Goal: Find specific page/section: Find specific page/section

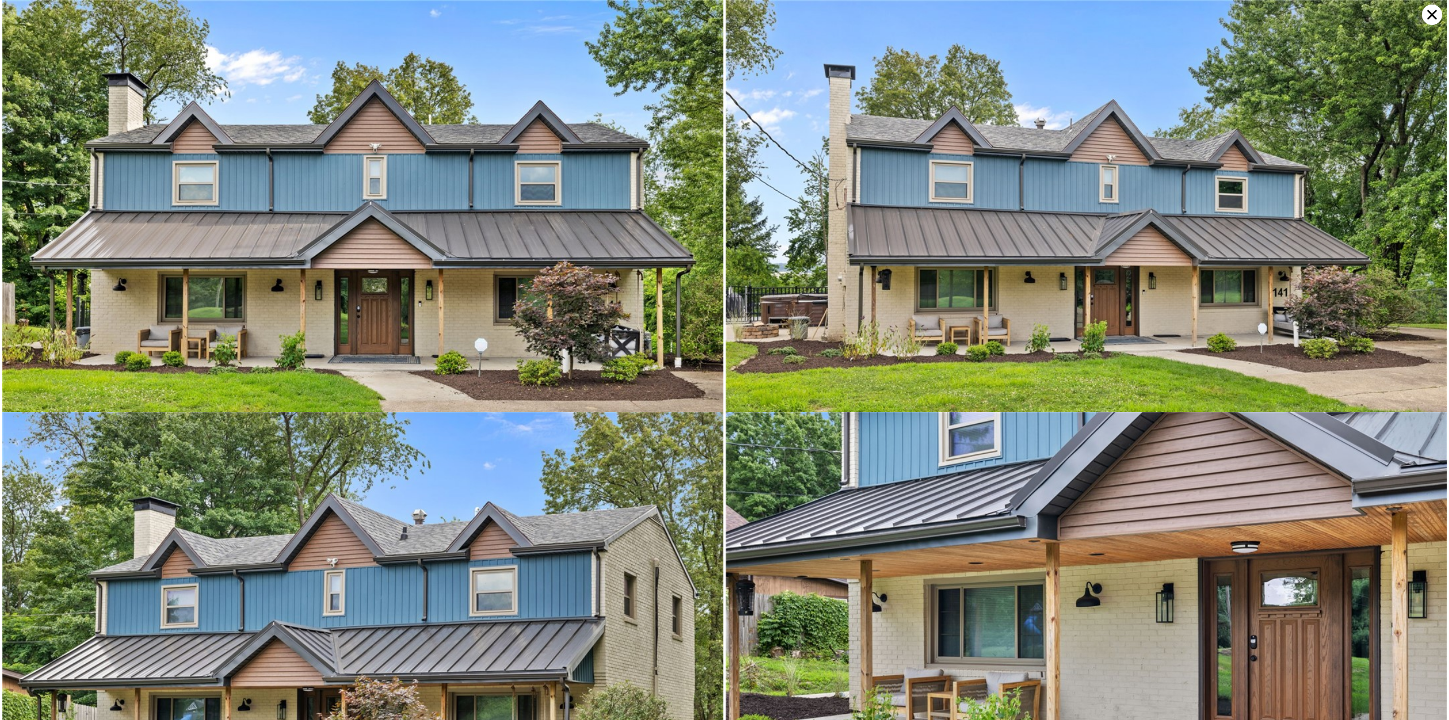
scroll to position [7820, 0]
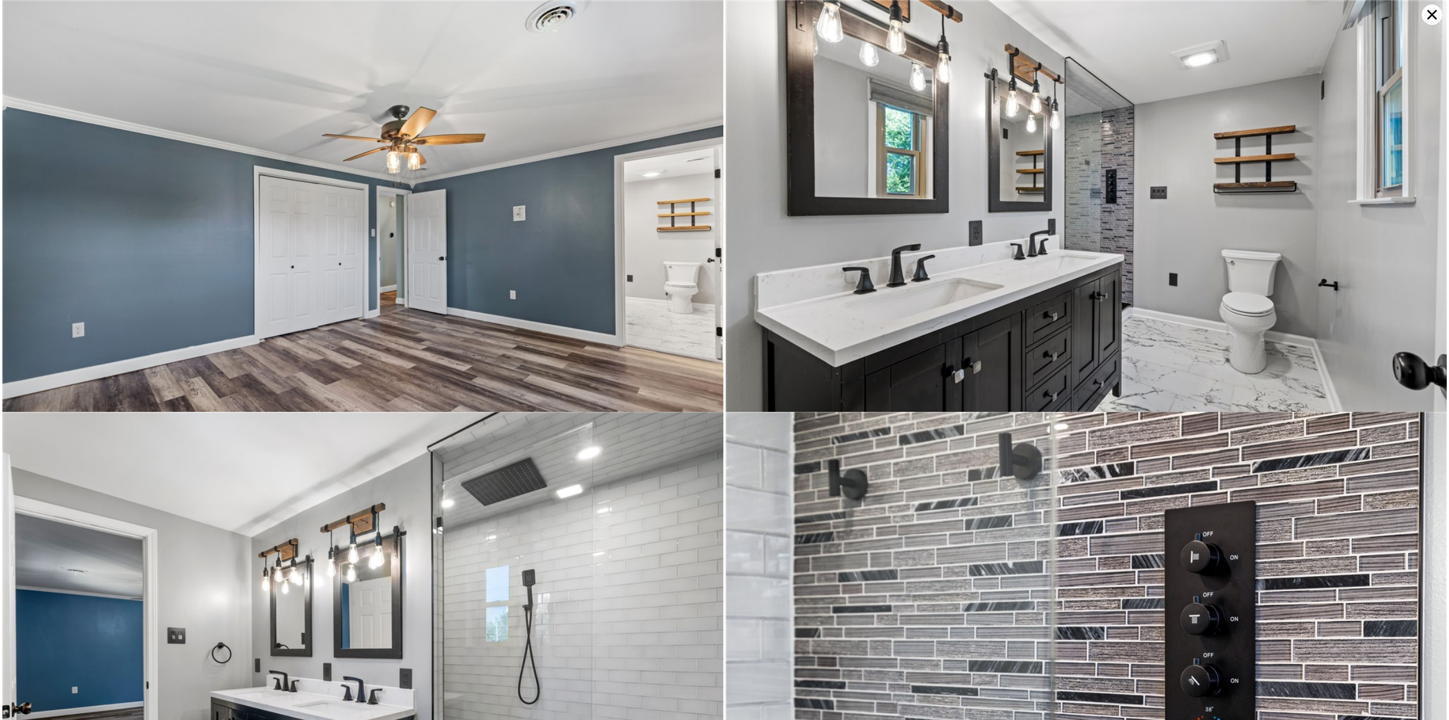
click at [1426, 22] on icon at bounding box center [1432, 15] width 20 height 20
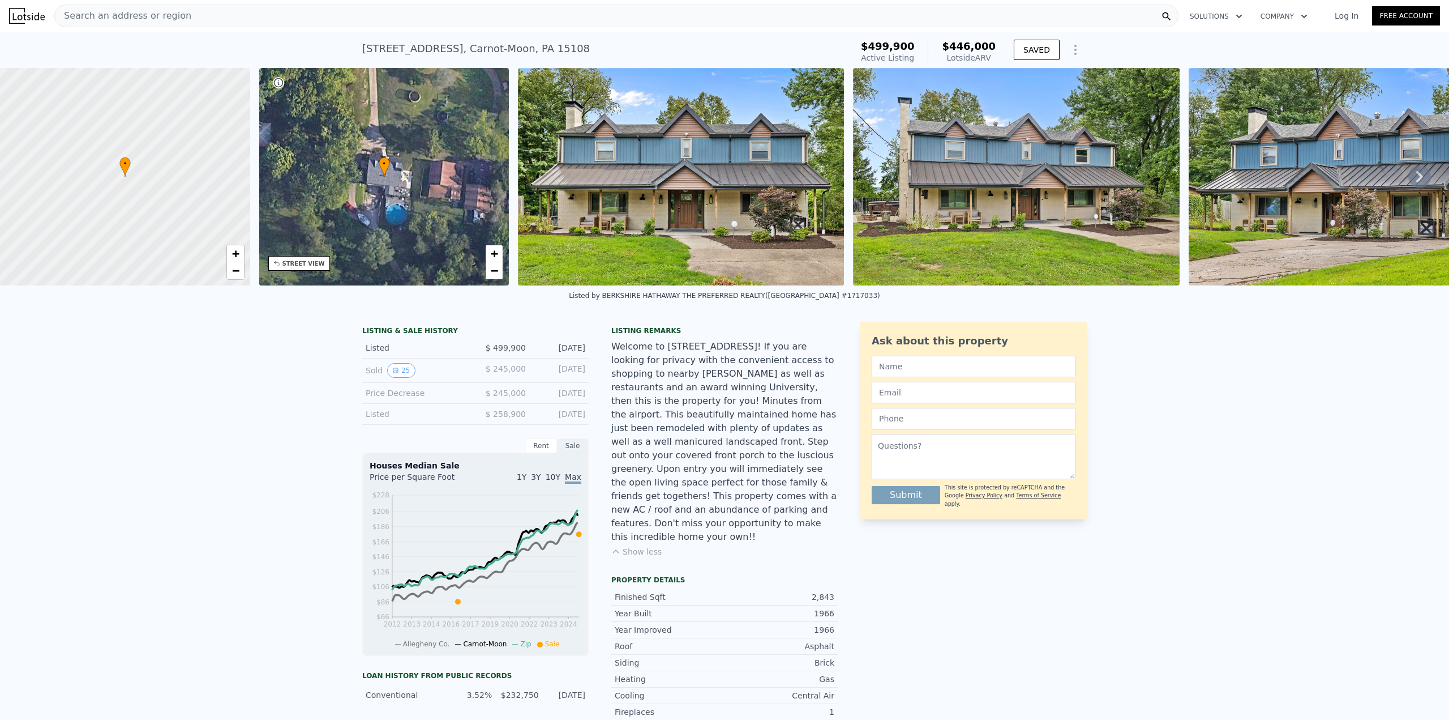
click at [254, 11] on div "Search an address or region" at bounding box center [616, 16] width 1124 height 23
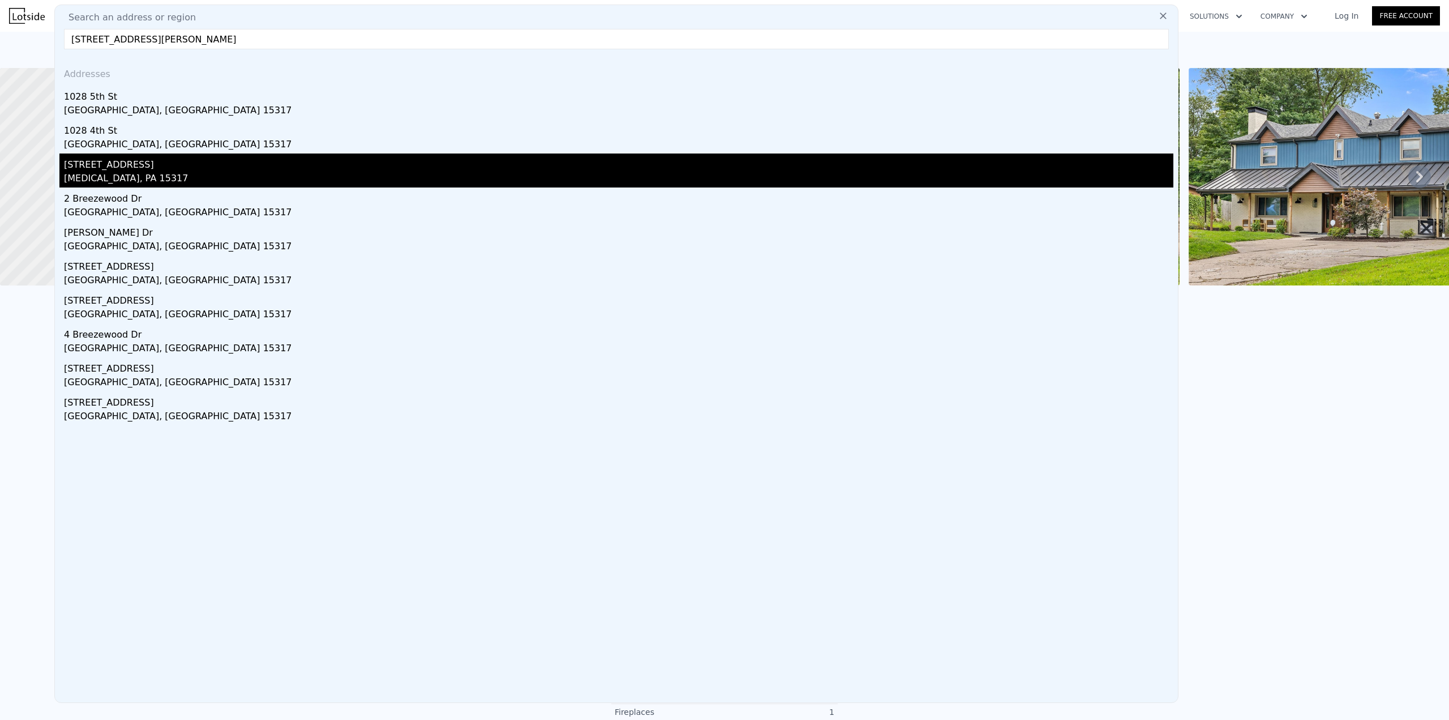
type input "[STREET_ADDRESS][PERSON_NAME]"
click at [117, 166] on div "[STREET_ADDRESS]" at bounding box center [619, 162] width 1110 height 18
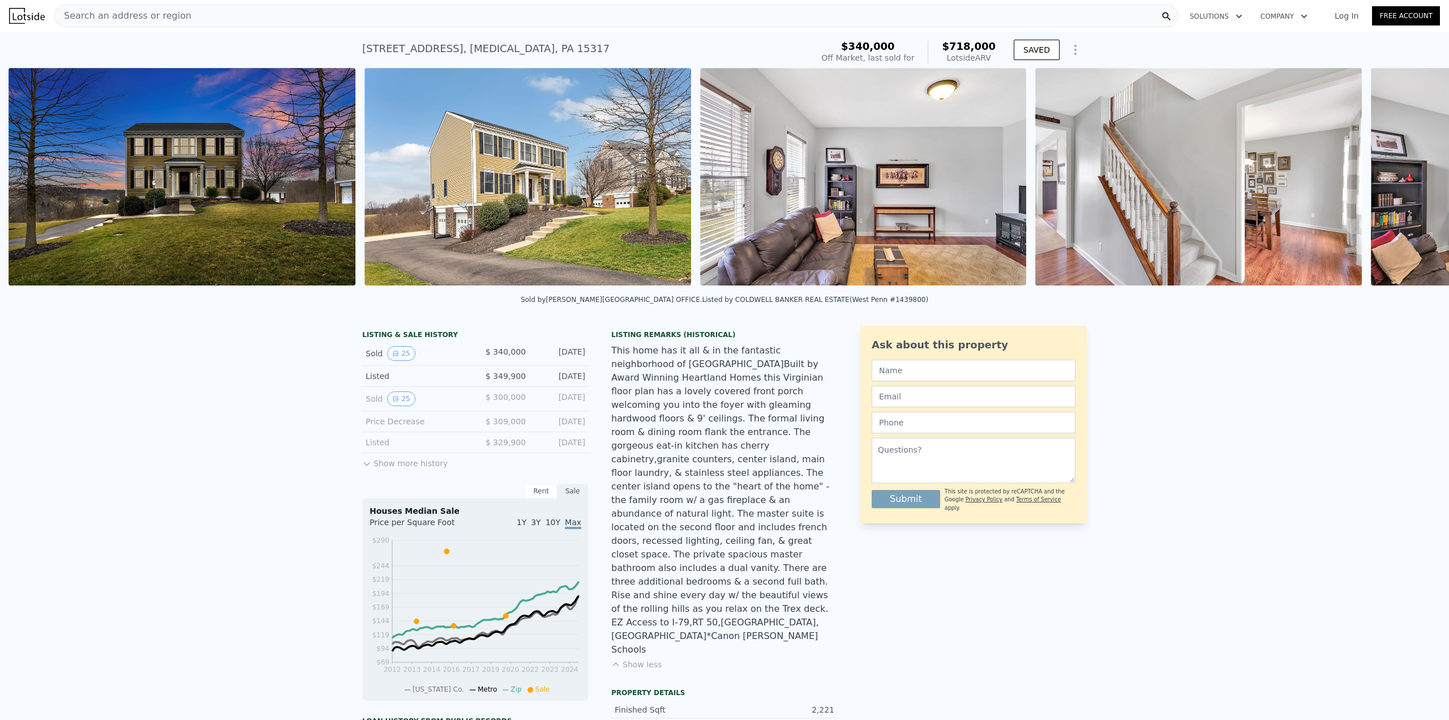
scroll to position [0, 518]
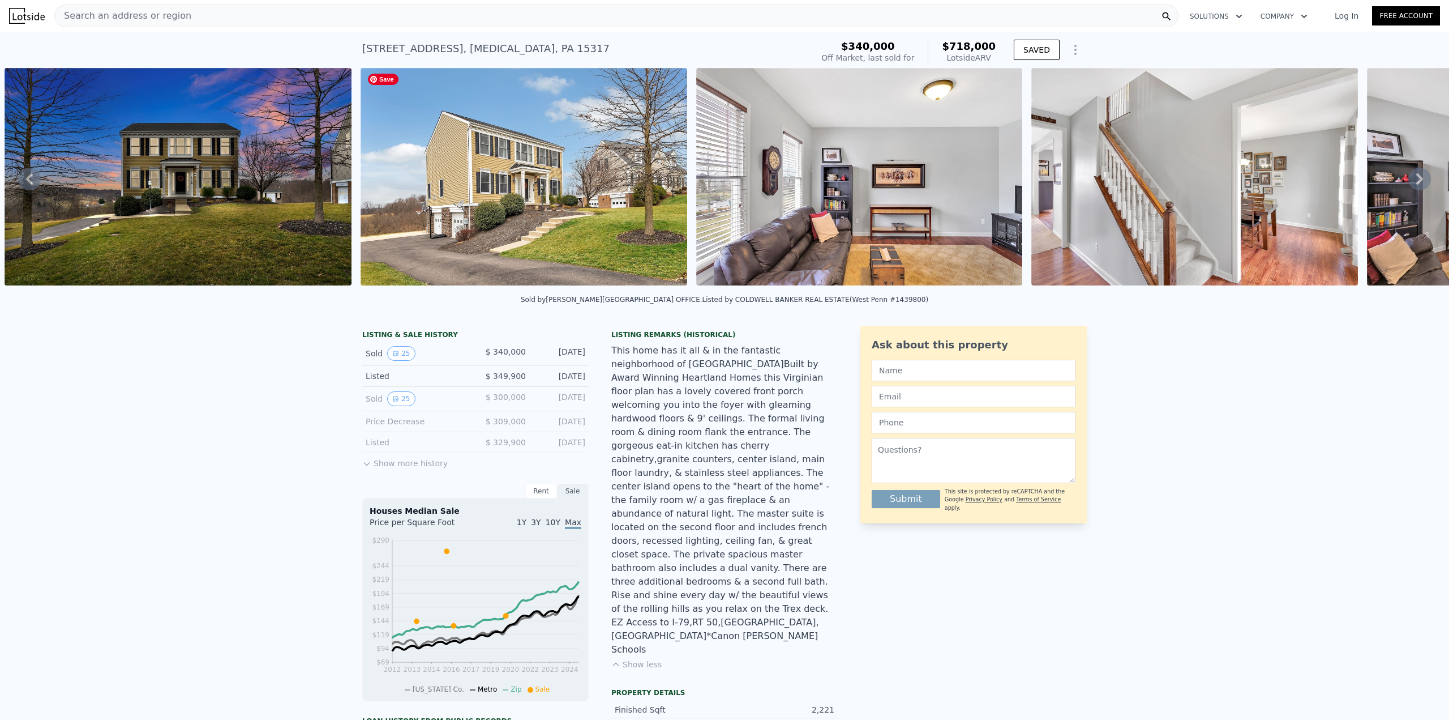
click at [458, 215] on img at bounding box center [524, 176] width 327 height 217
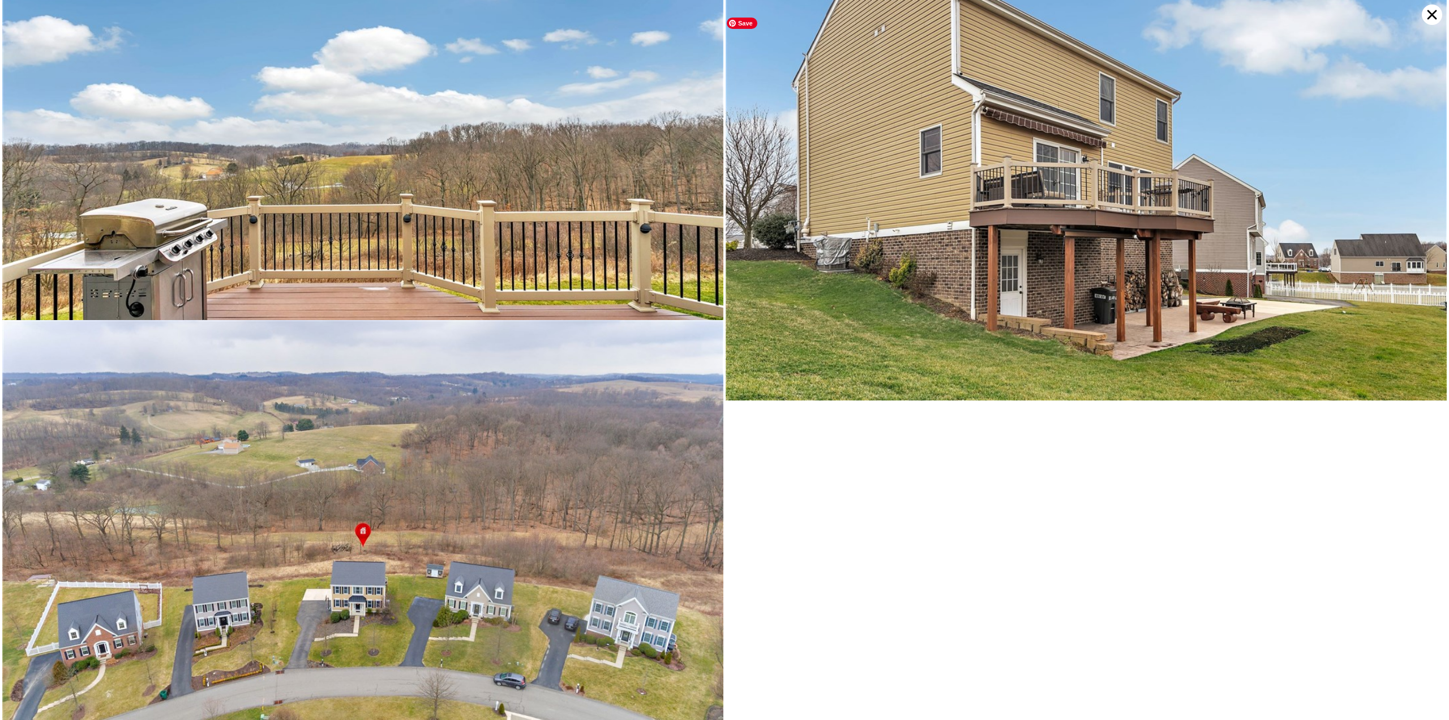
scroll to position [4609, 0]
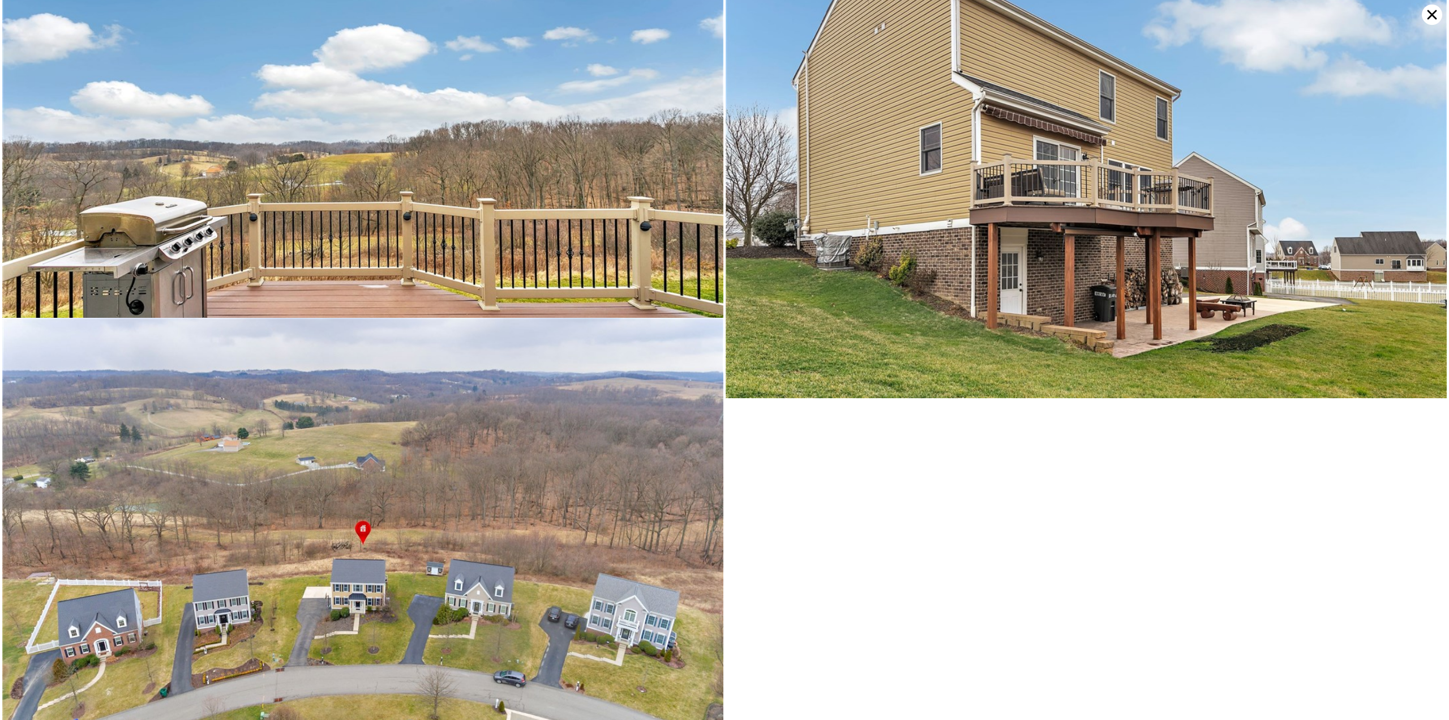
click at [1434, 18] on icon at bounding box center [1432, 15] width 20 height 20
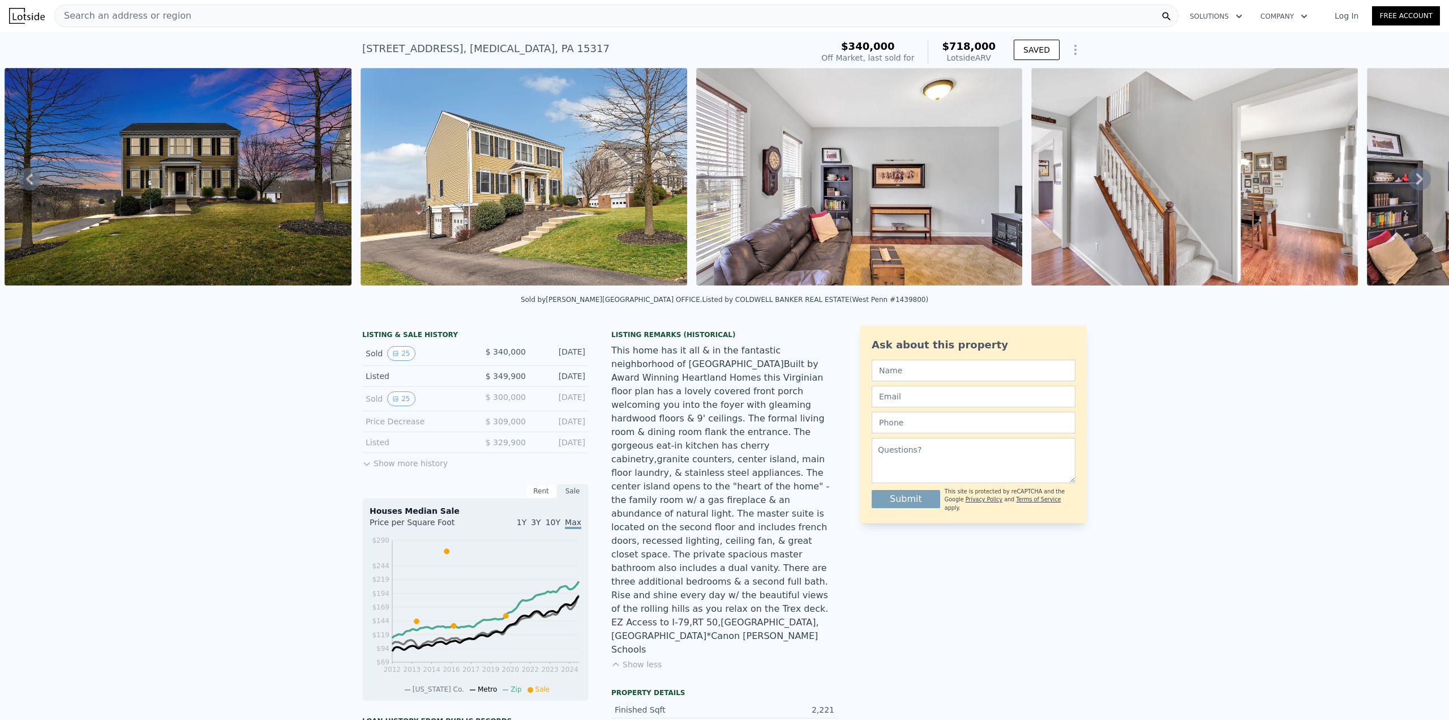
click at [474, 18] on div "Search an address or region" at bounding box center [616, 16] width 1124 height 23
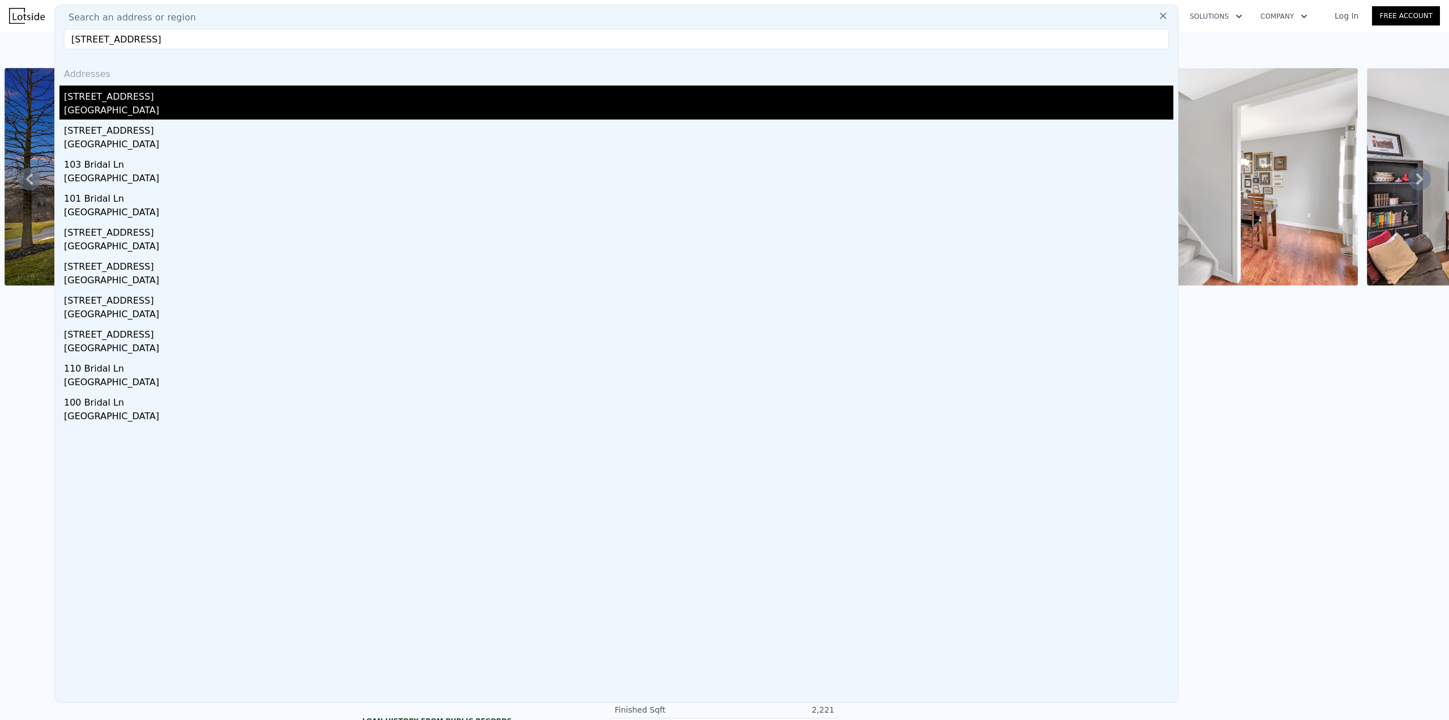
type input "[STREET_ADDRESS]"
click at [127, 109] on div "[GEOGRAPHIC_DATA]" at bounding box center [619, 112] width 1110 height 16
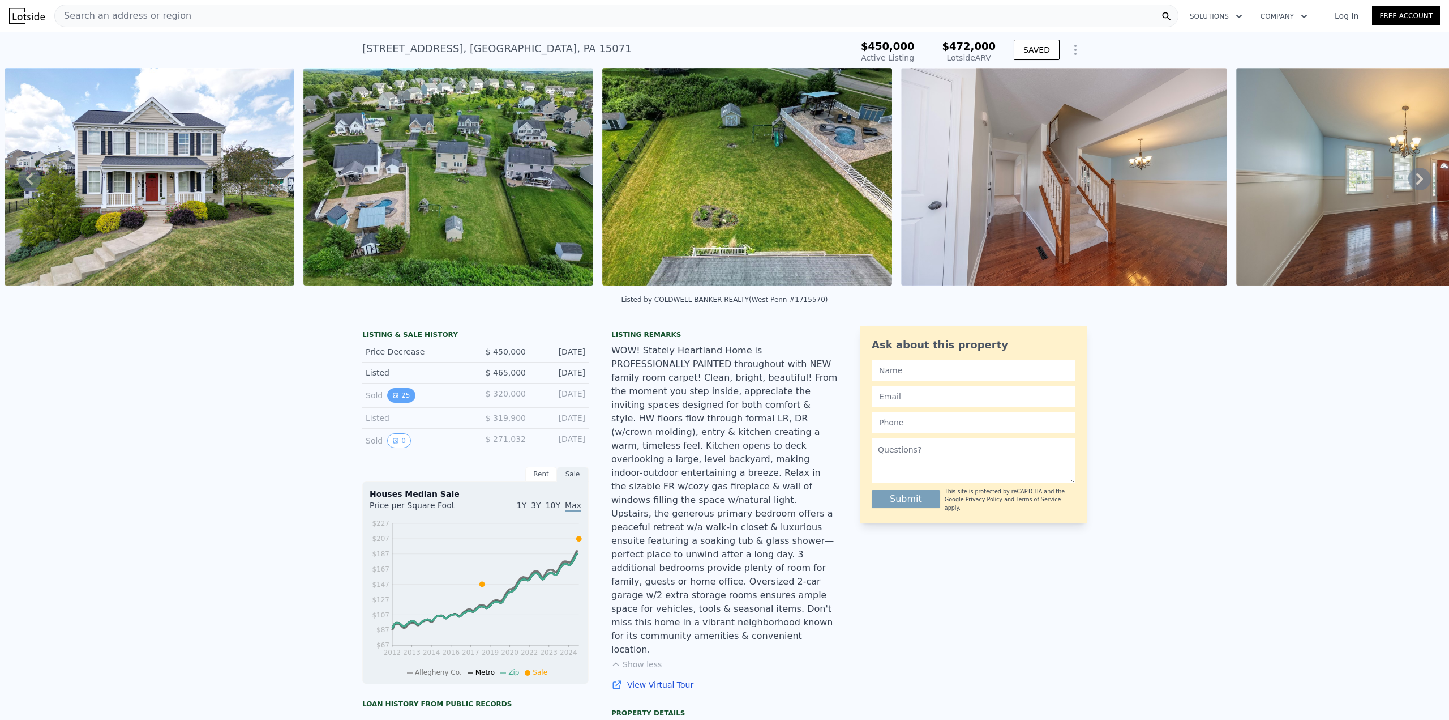
click at [392, 399] on icon "View historical data" at bounding box center [395, 395] width 7 height 7
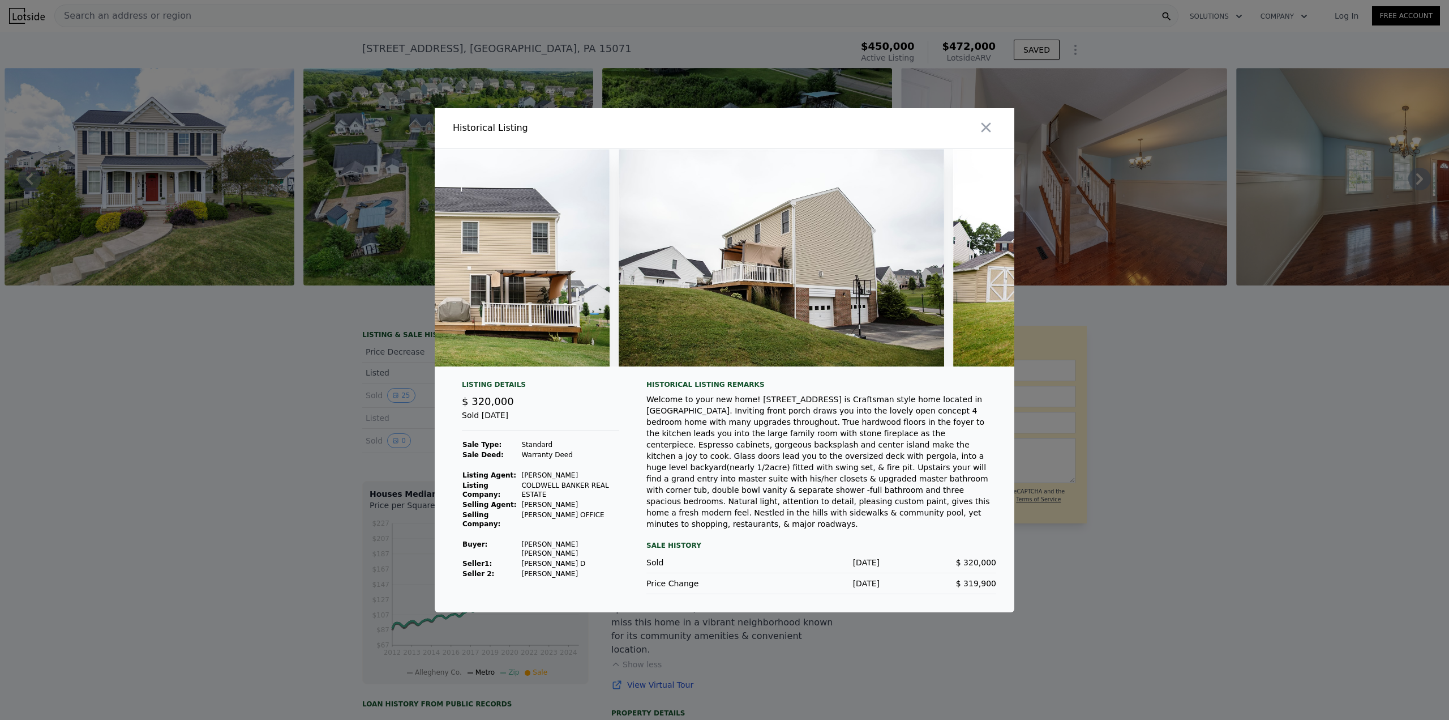
scroll to position [0, 7132]
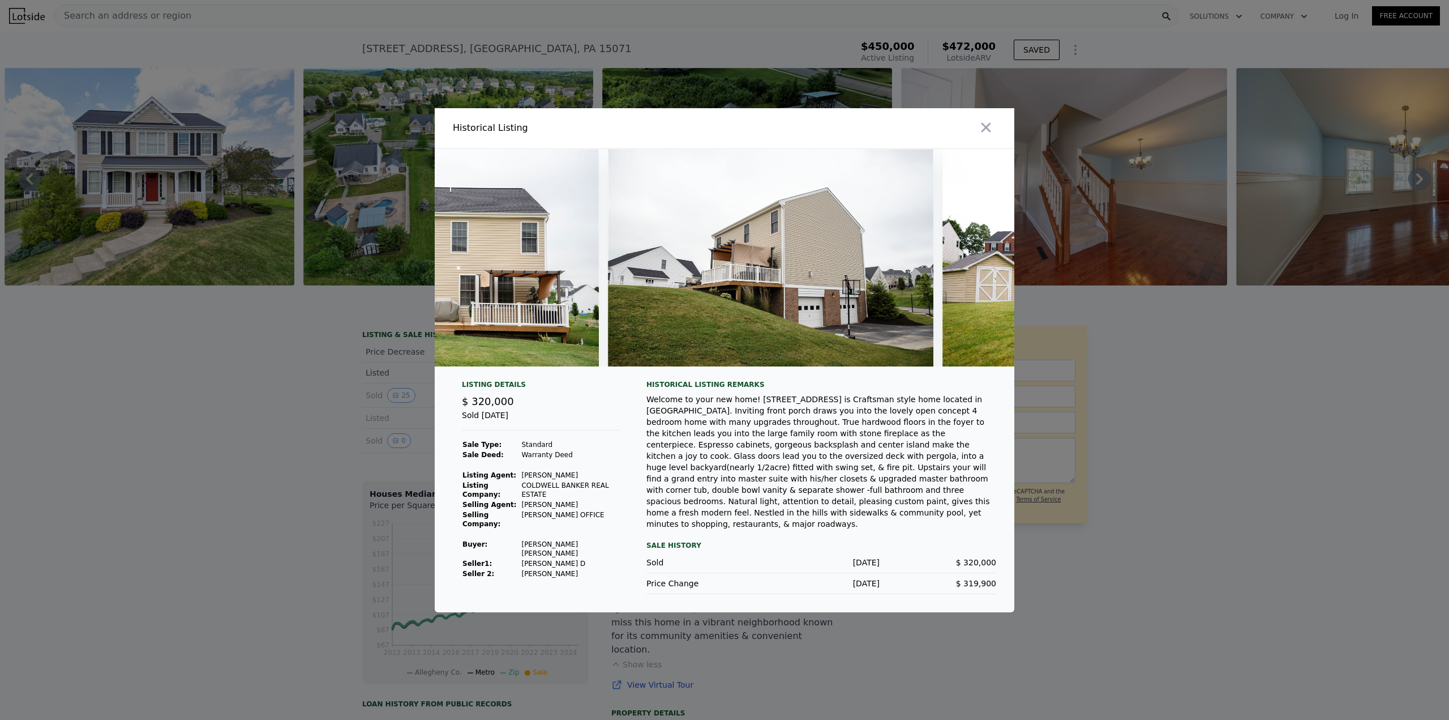
click at [311, 359] on div at bounding box center [724, 360] width 1449 height 720
